Goal: Navigation & Orientation: Find specific page/section

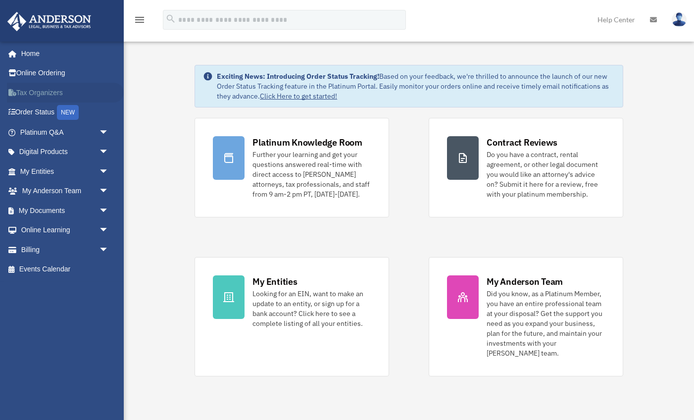
click at [50, 89] on link "Tax Organizers" at bounding box center [65, 93] width 117 height 20
click at [43, 188] on link "My Anderson Team arrow_drop_down" at bounding box center [65, 191] width 117 height 20
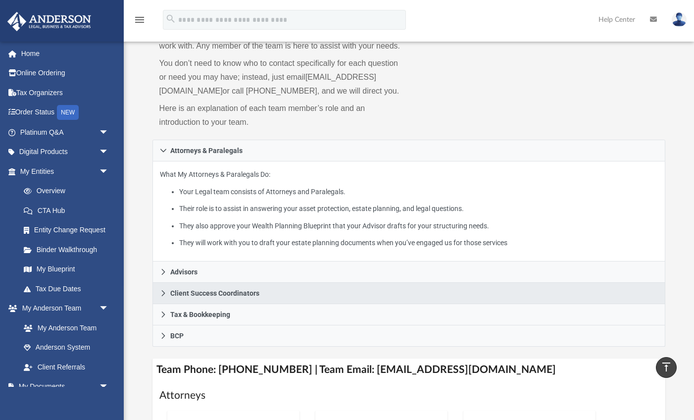
scroll to position [64, 0]
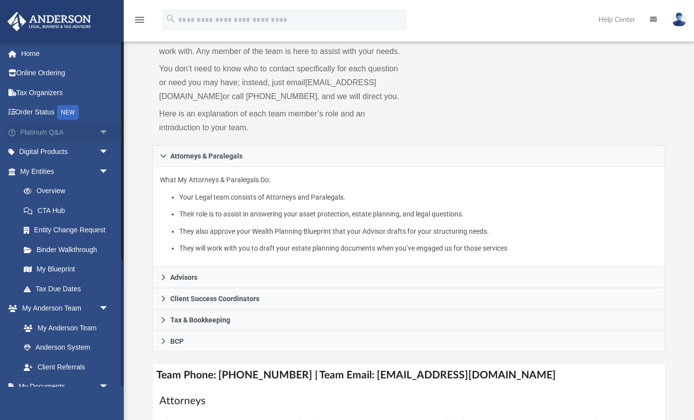
click at [53, 130] on link "Platinum Q&A arrow_drop_down" at bounding box center [65, 132] width 117 height 20
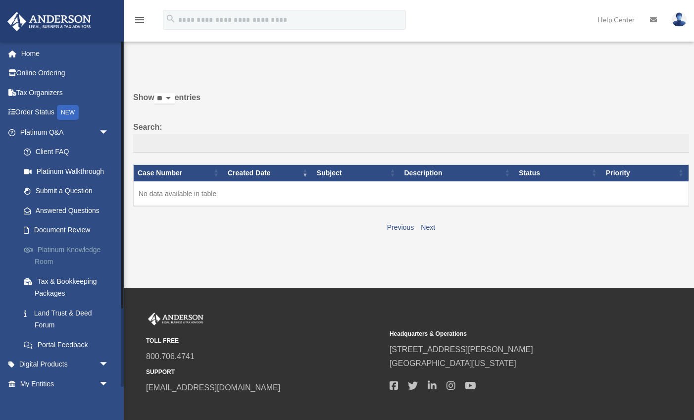
click at [78, 245] on link "Platinum Knowledge Room" at bounding box center [69, 256] width 110 height 32
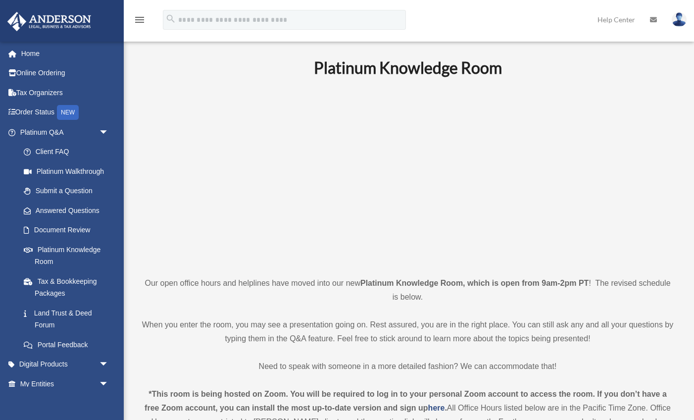
click at [180, 253] on p at bounding box center [407, 177] width 533 height 172
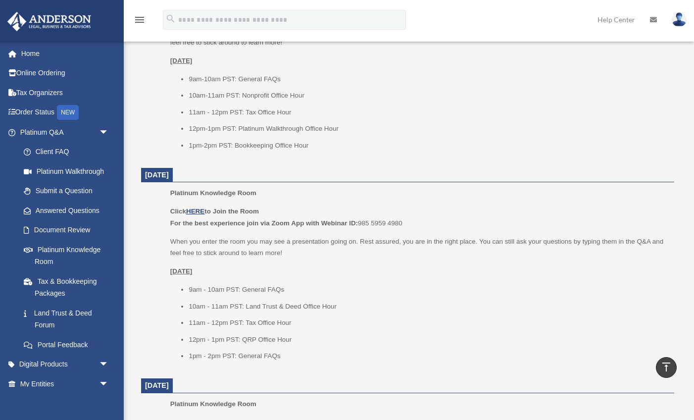
scroll to position [721, 0]
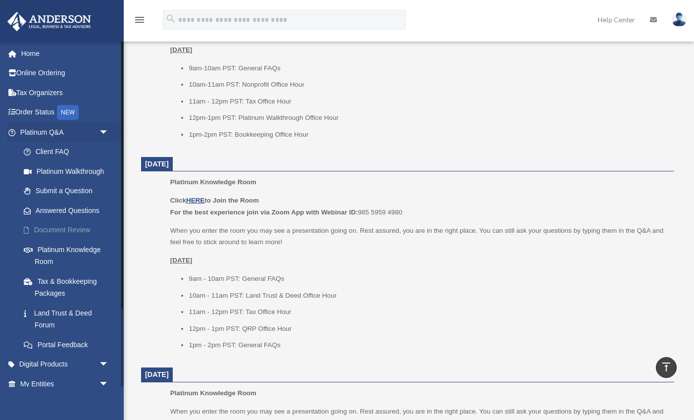
click at [60, 225] on link "Document Review" at bounding box center [69, 230] width 110 height 20
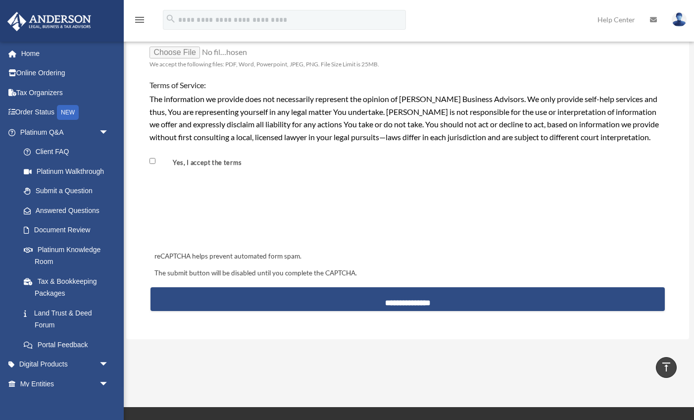
scroll to position [840, 0]
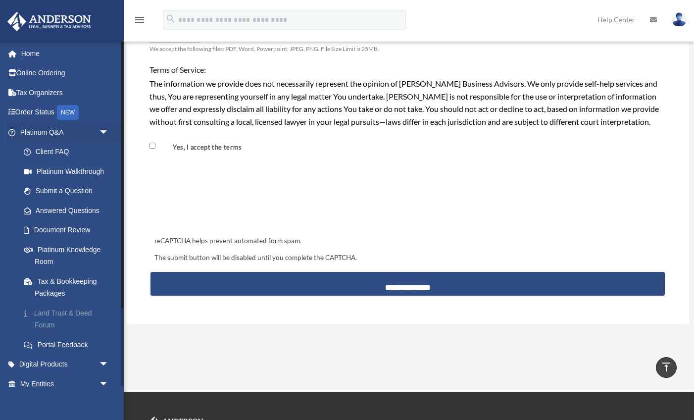
click at [55, 311] on link "Land Trust & Deed Forum" at bounding box center [69, 319] width 110 height 32
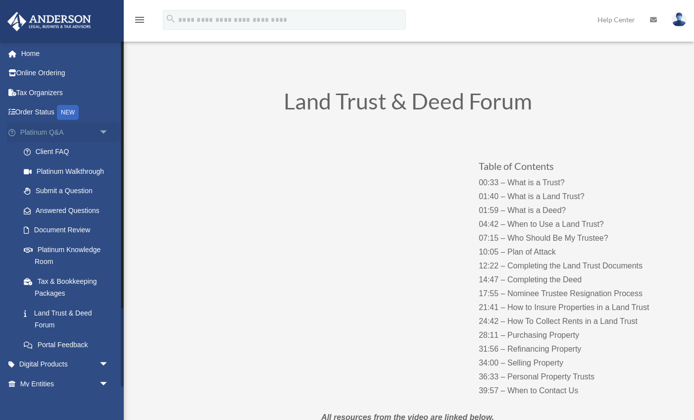
click at [104, 131] on span "arrow_drop_down" at bounding box center [109, 132] width 20 height 20
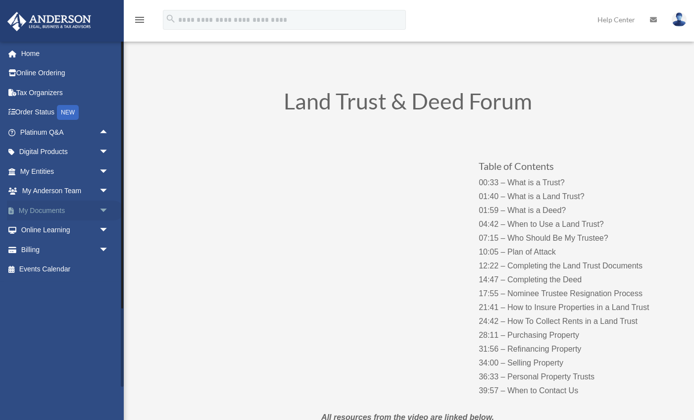
click at [105, 207] on span "arrow_drop_down" at bounding box center [109, 210] width 20 height 20
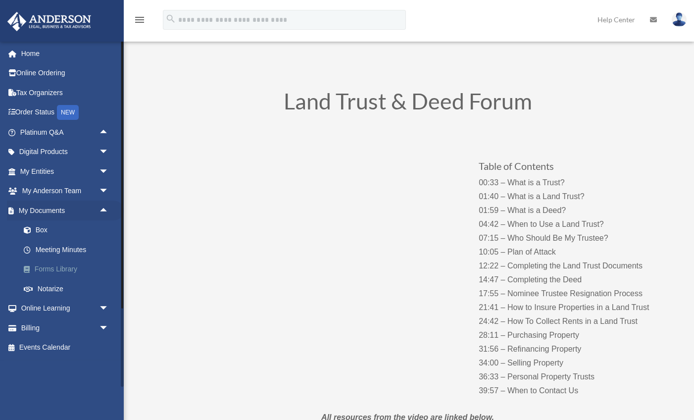
click at [68, 268] on link "Forms Library" at bounding box center [69, 269] width 110 height 20
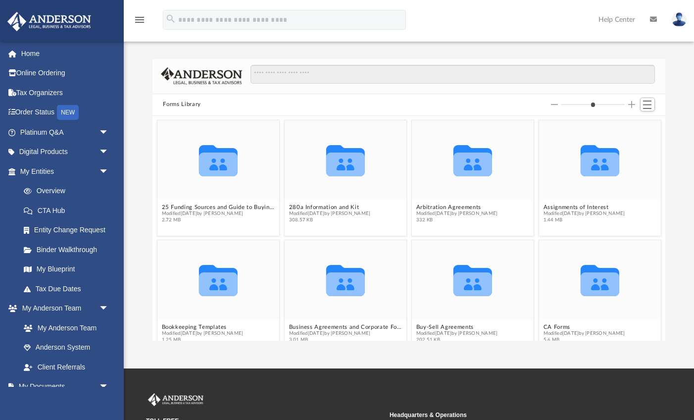
scroll to position [225, 513]
click at [664, 240] on div "Collaborated Folder 25 Funding Sources and Guide to Buying a Franchise Modified…" at bounding box center [408, 228] width 513 height 225
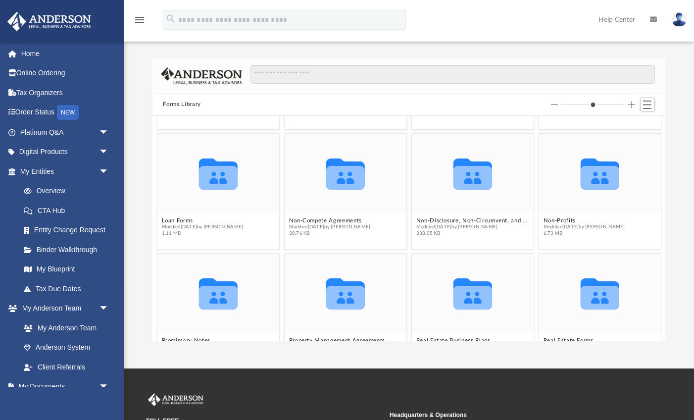
scroll to position [558, 0]
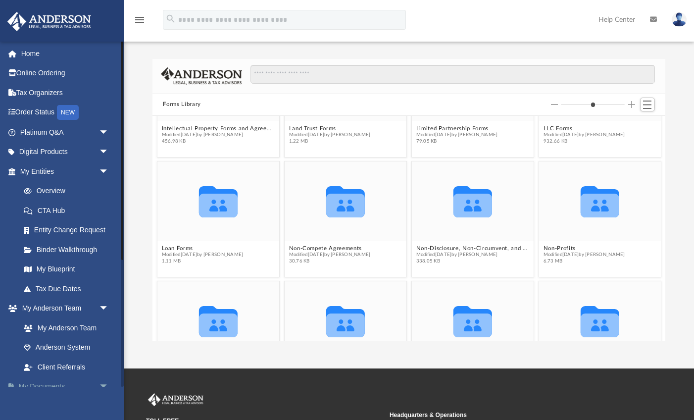
click at [45, 380] on link "My Documents arrow_drop_down" at bounding box center [65, 387] width 117 height 20
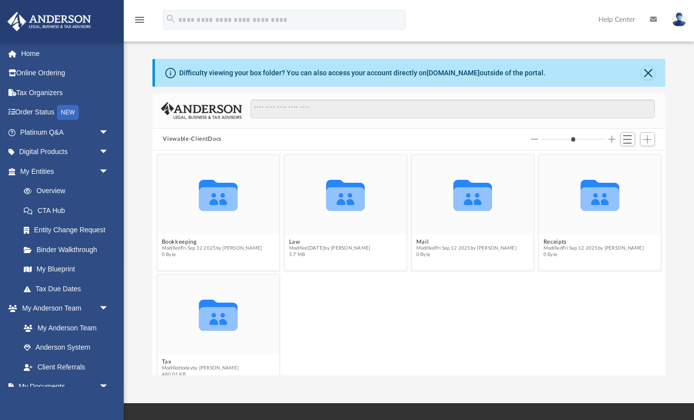
scroll to position [225, 513]
click at [335, 197] on icon "grid" at bounding box center [345, 199] width 39 height 24
click at [335, 195] on icon "grid" at bounding box center [345, 199] width 39 height 24
click at [356, 195] on icon "grid" at bounding box center [345, 199] width 39 height 24
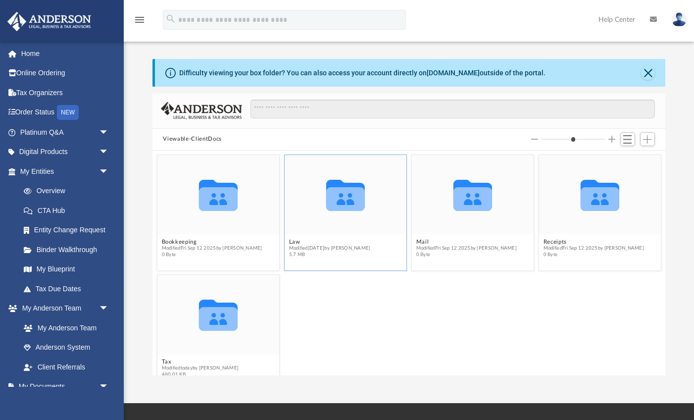
click at [345, 202] on icon "grid" at bounding box center [345, 199] width 39 height 24
click at [343, 202] on icon "grid" at bounding box center [345, 195] width 39 height 31
click at [220, 191] on icon "grid" at bounding box center [217, 199] width 39 height 24
click at [218, 193] on icon "grid" at bounding box center [217, 199] width 39 height 24
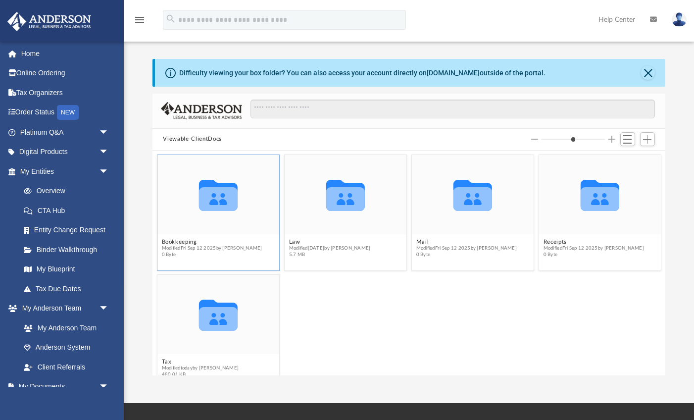
click at [218, 193] on icon "grid" at bounding box center [217, 199] width 39 height 24
click at [342, 193] on icon "grid" at bounding box center [345, 199] width 39 height 24
click at [372, 193] on icon "Collaborated Folder" at bounding box center [345, 195] width 73 height 48
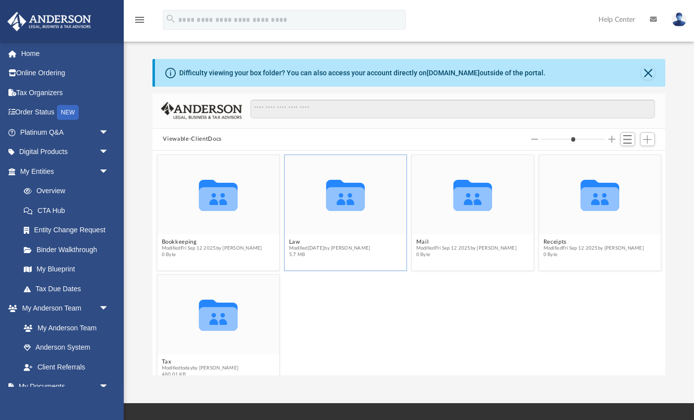
click at [372, 193] on icon "Collaborated Folder" at bounding box center [345, 195] width 73 height 48
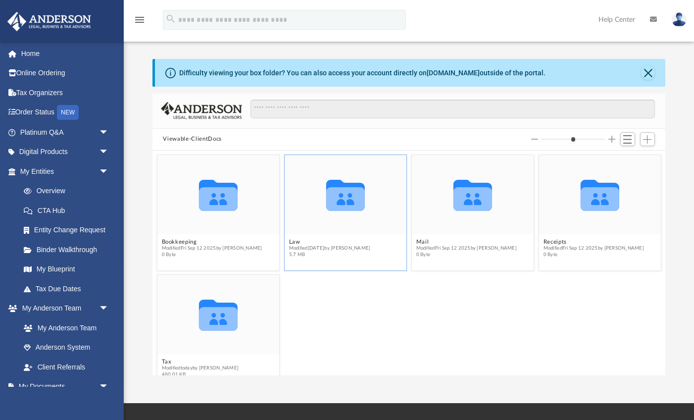
click at [372, 193] on icon "Collaborated Folder" at bounding box center [345, 195] width 73 height 48
click at [338, 198] on icon "grid" at bounding box center [345, 199] width 39 height 24
click at [338, 199] on icon "grid" at bounding box center [345, 199] width 39 height 24
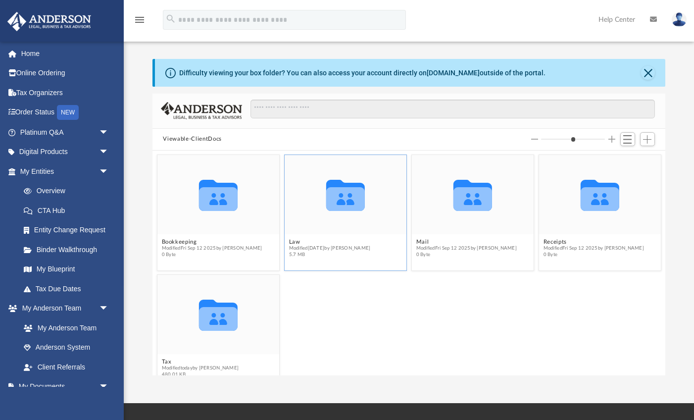
click at [338, 199] on icon "grid" at bounding box center [345, 199] width 39 height 24
click at [60, 265] on link "My Blueprint" at bounding box center [69, 269] width 110 height 20
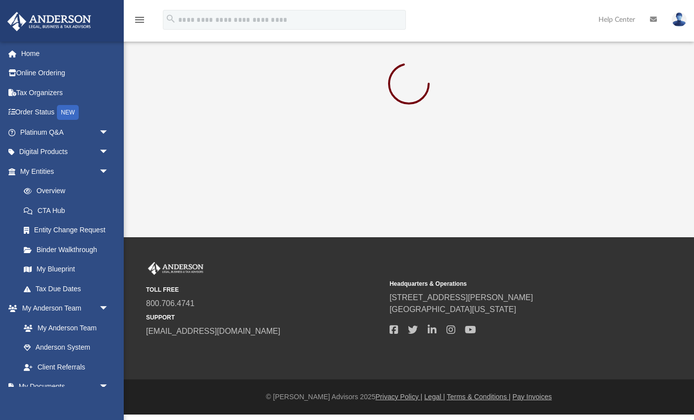
drag, startPoint x: 622, startPoint y: 0, endPoint x: 325, endPoint y: 87, distance: 309.4
click at [325, 87] on div at bounding box center [408, 85] width 513 height 53
